Goal: Transaction & Acquisition: Download file/media

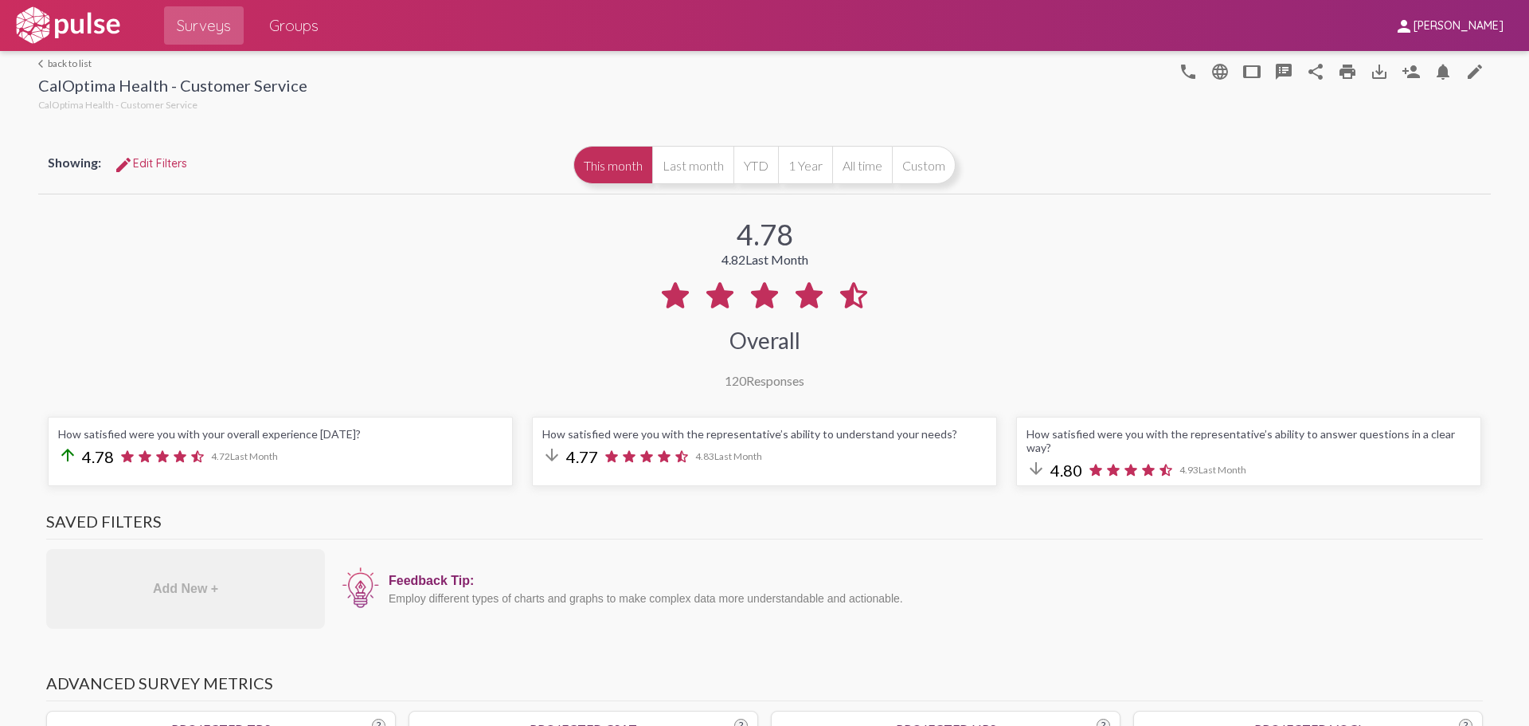
click at [1266, 272] on div "4.78 4.82 Last Month Overall 120 Responses" at bounding box center [764, 293] width 1453 height 190
click at [1372, 69] on mat-icon "save_alt" at bounding box center [1379, 71] width 19 height 19
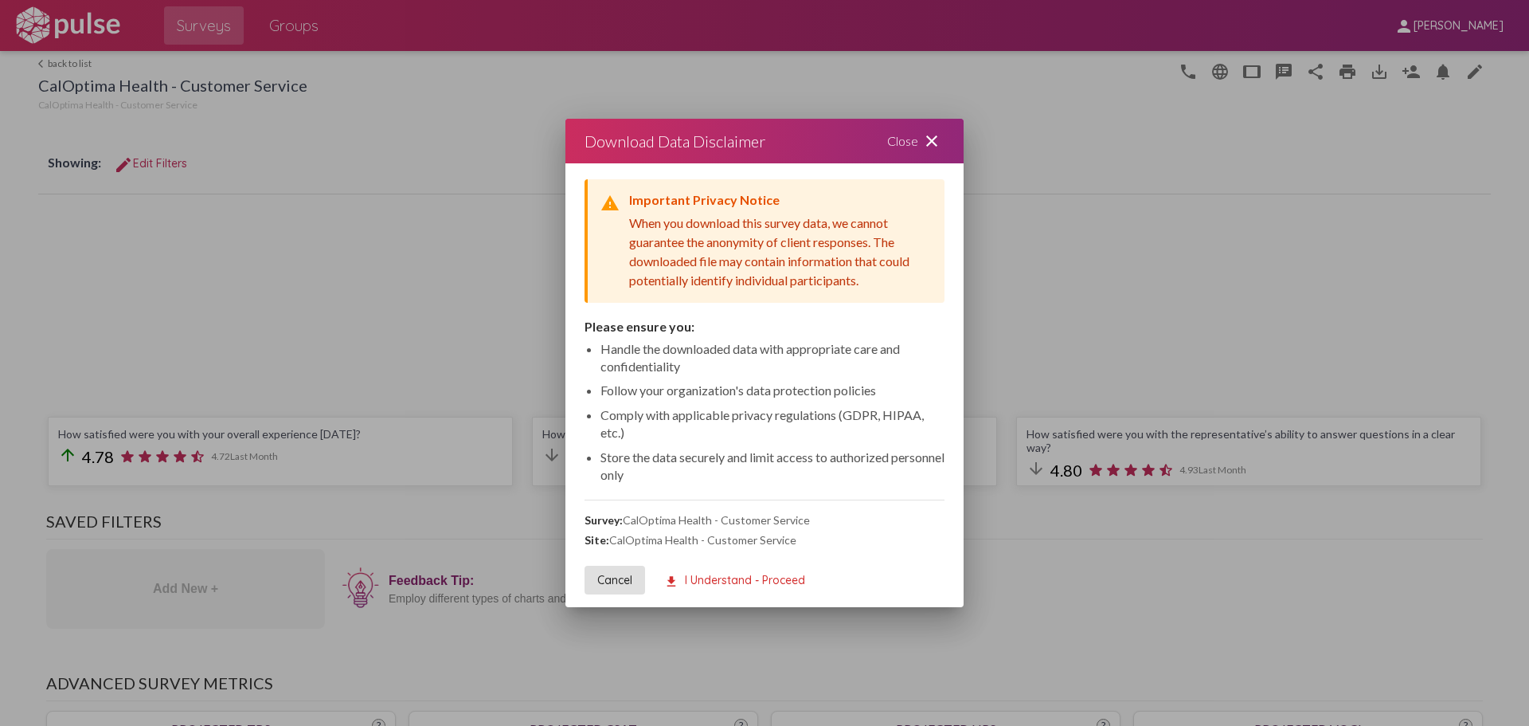
click at [709, 578] on span "download I Understand - Proceed" at bounding box center [734, 580] width 141 height 14
